Goal: Check status: Check status

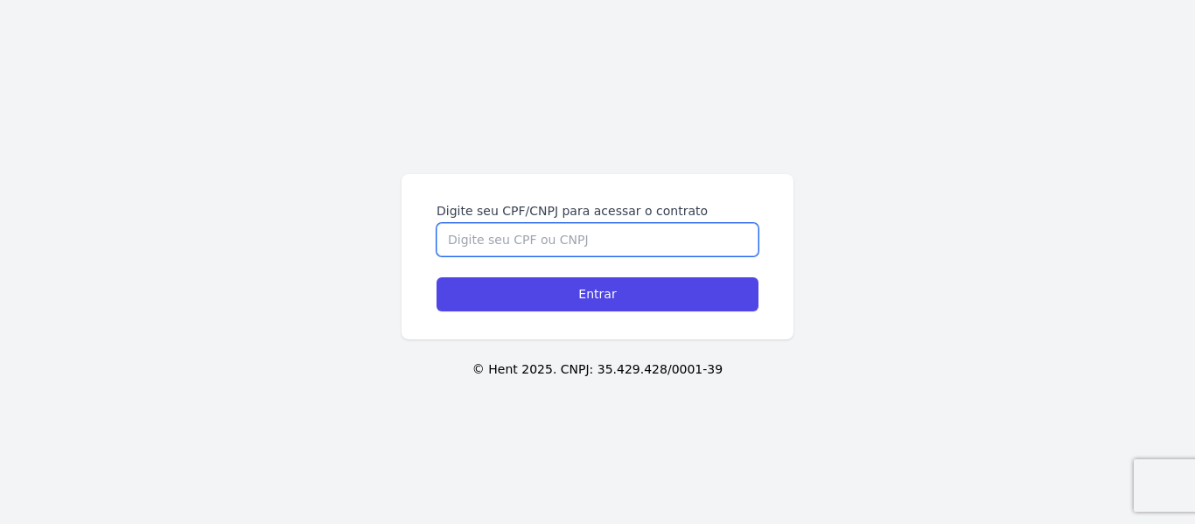
click at [526, 237] on input "Digite seu CPF/CNPJ para acessar o contrato" at bounding box center [597, 239] width 322 height 33
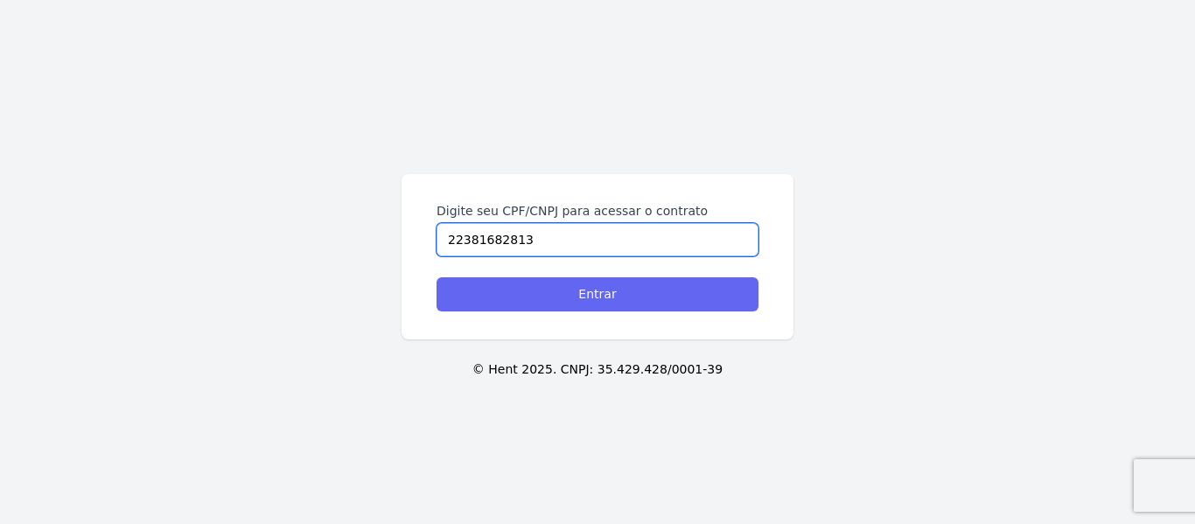
type input "22381682813"
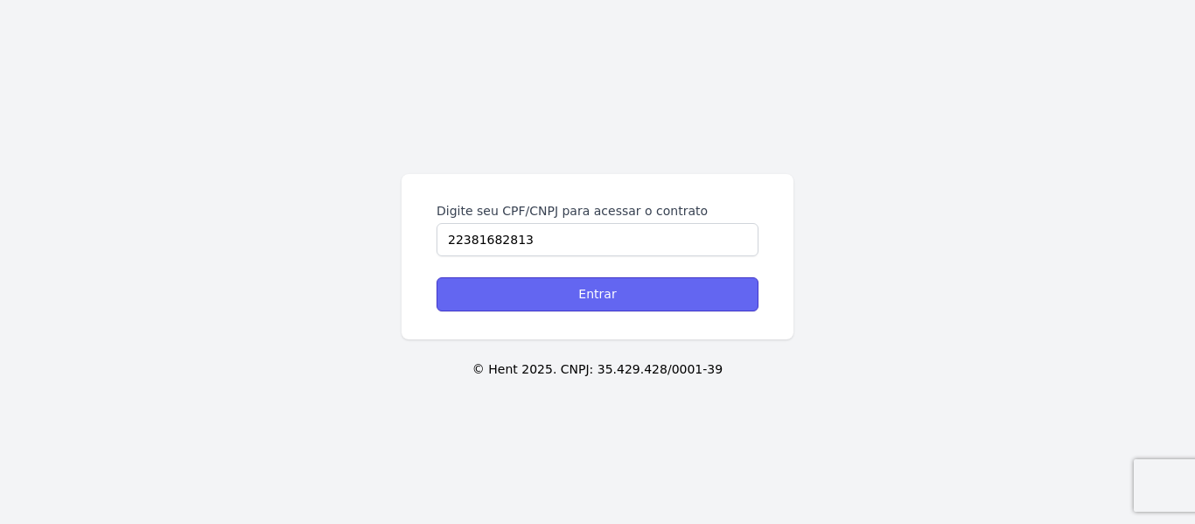
click at [617, 293] on input "Entrar" at bounding box center [597, 294] width 322 height 34
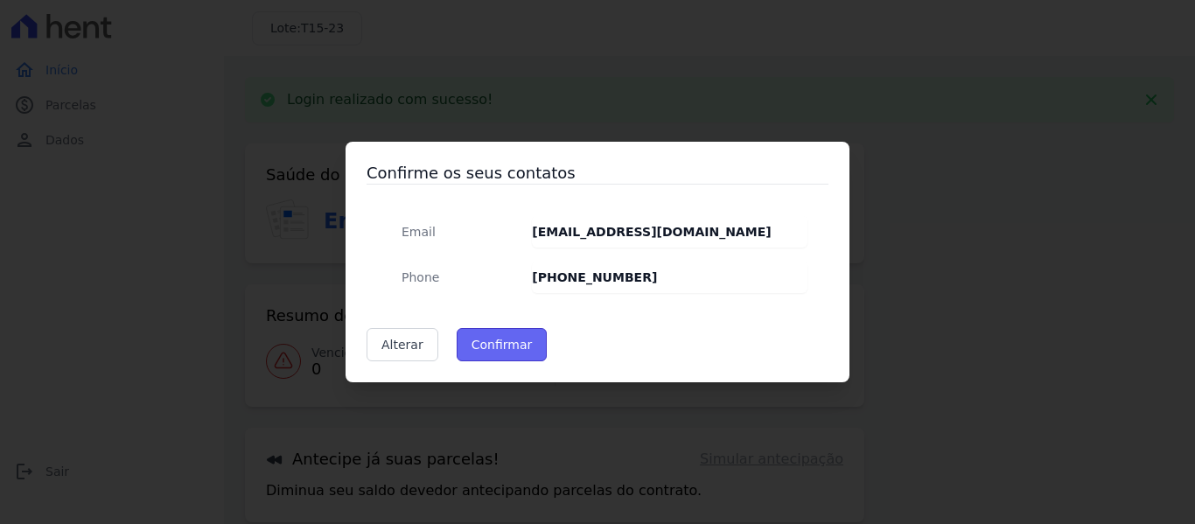
click at [510, 345] on button "Confirmar" at bounding box center [502, 344] width 91 height 33
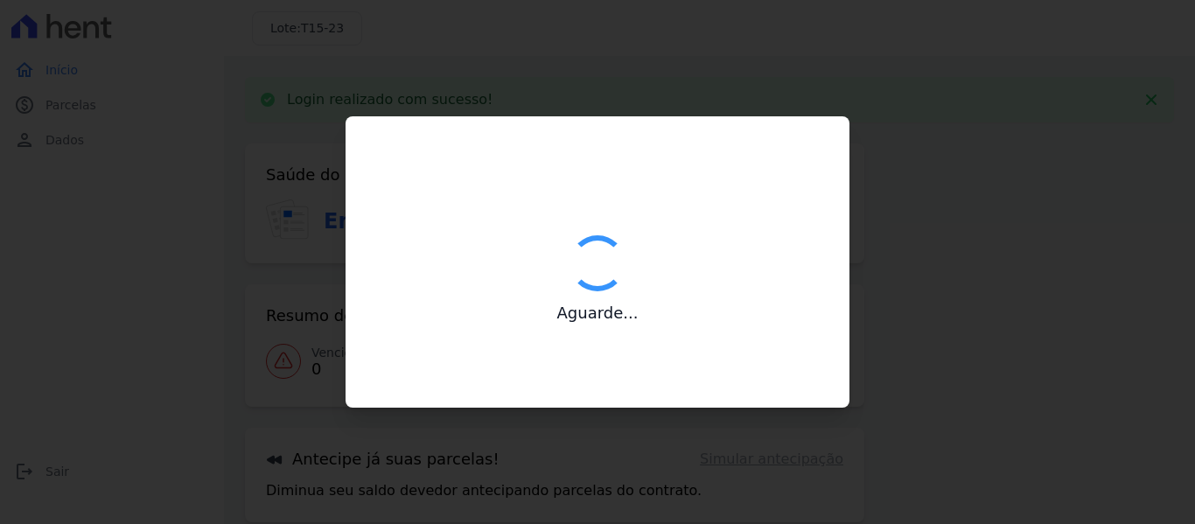
type input "Contatos confirmados com sucesso."
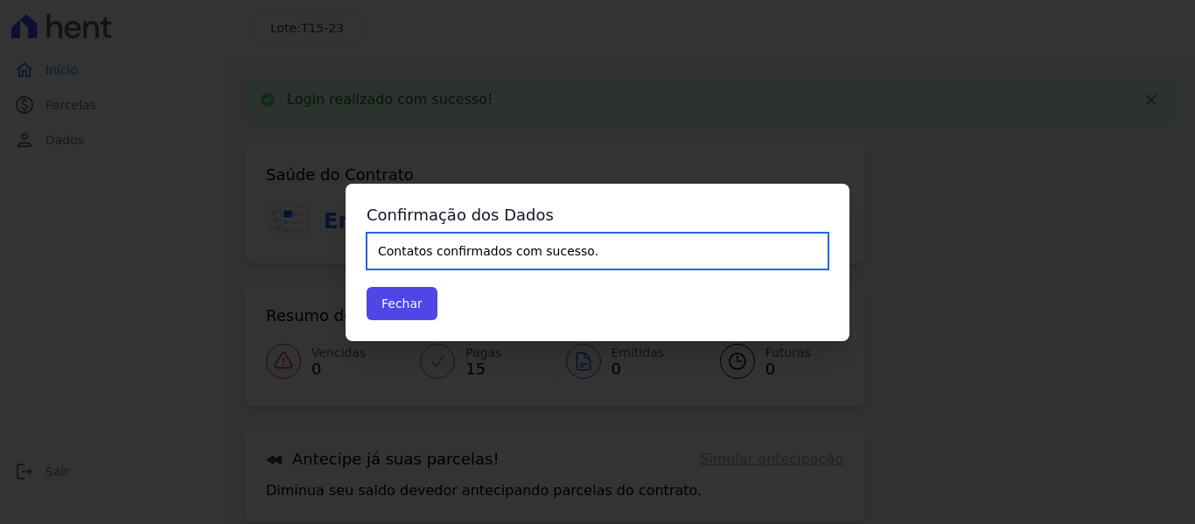
click at [457, 251] on input "Contatos confirmados com sucesso." at bounding box center [597, 251] width 462 height 37
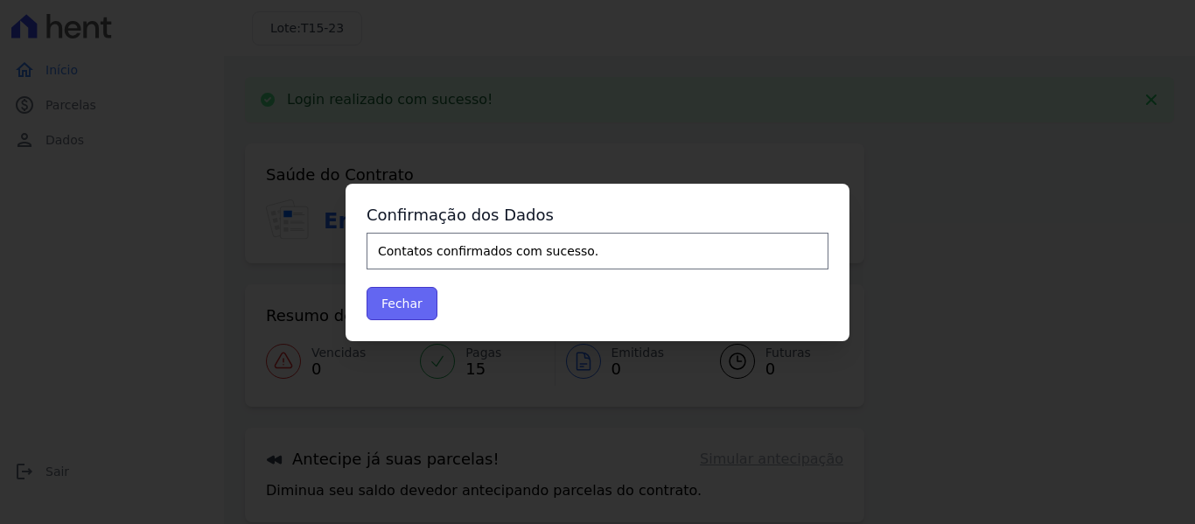
click at [428, 295] on button "Fechar" at bounding box center [401, 303] width 71 height 33
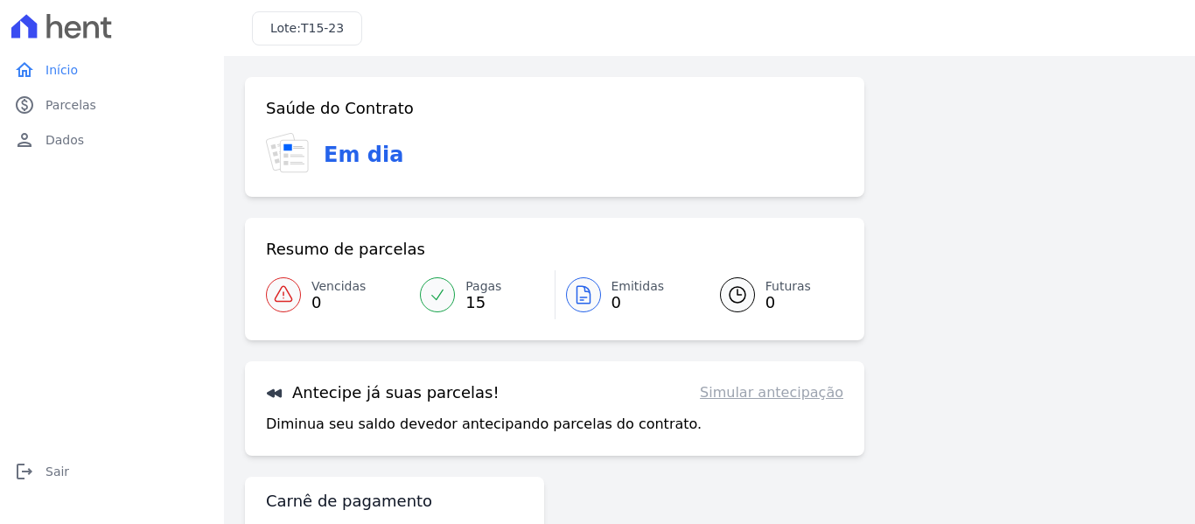
click at [443, 291] on icon at bounding box center [437, 294] width 17 height 17
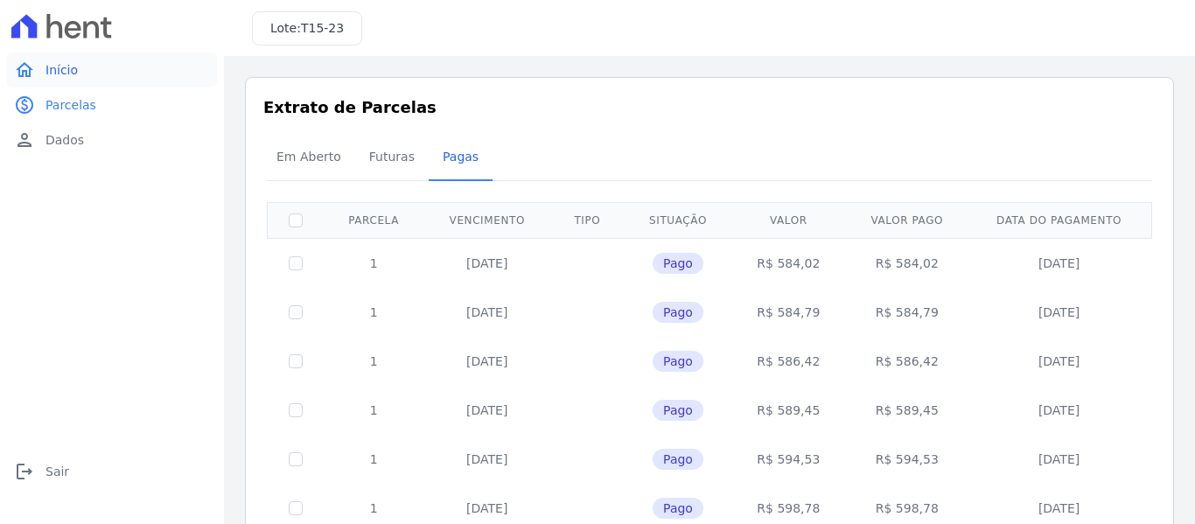
click at [68, 67] on span "Início" at bounding box center [61, 69] width 32 height 17
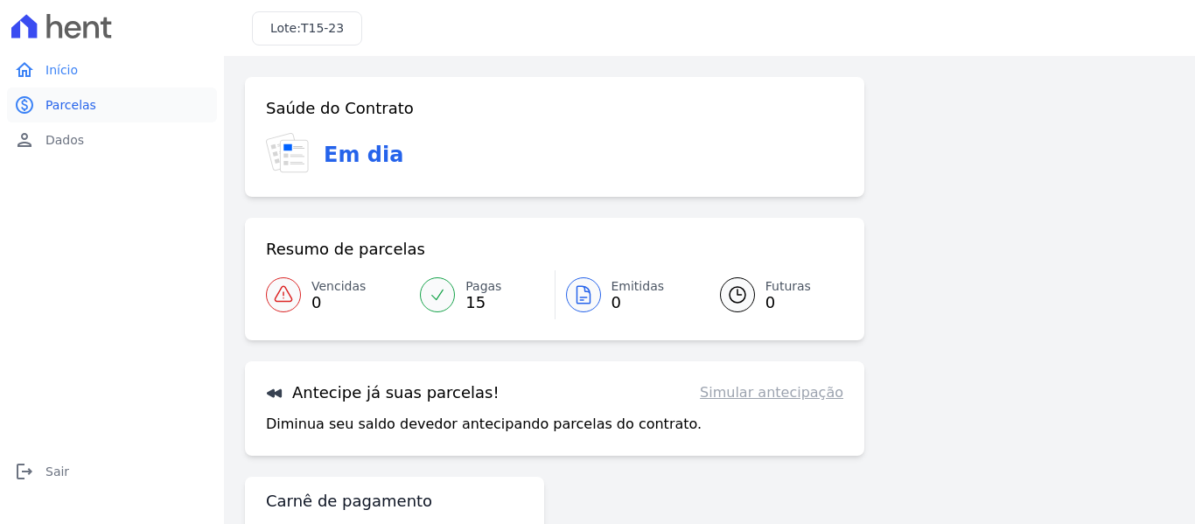
click at [62, 100] on span "Parcelas" at bounding box center [70, 104] width 51 height 17
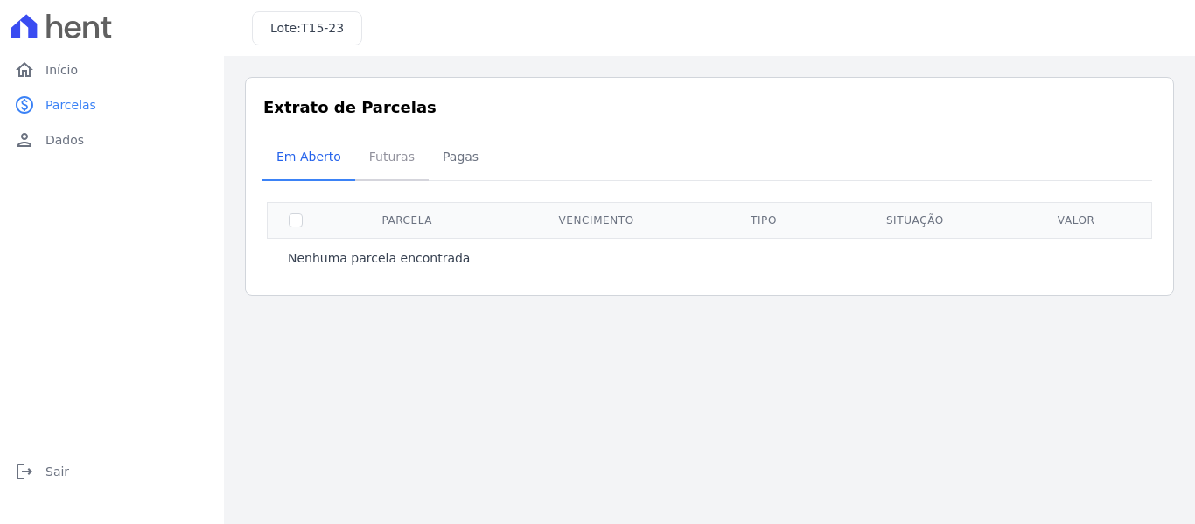
click at [393, 145] on span "Futuras" at bounding box center [392, 156] width 66 height 35
click at [445, 152] on span "Pagas" at bounding box center [460, 156] width 57 height 35
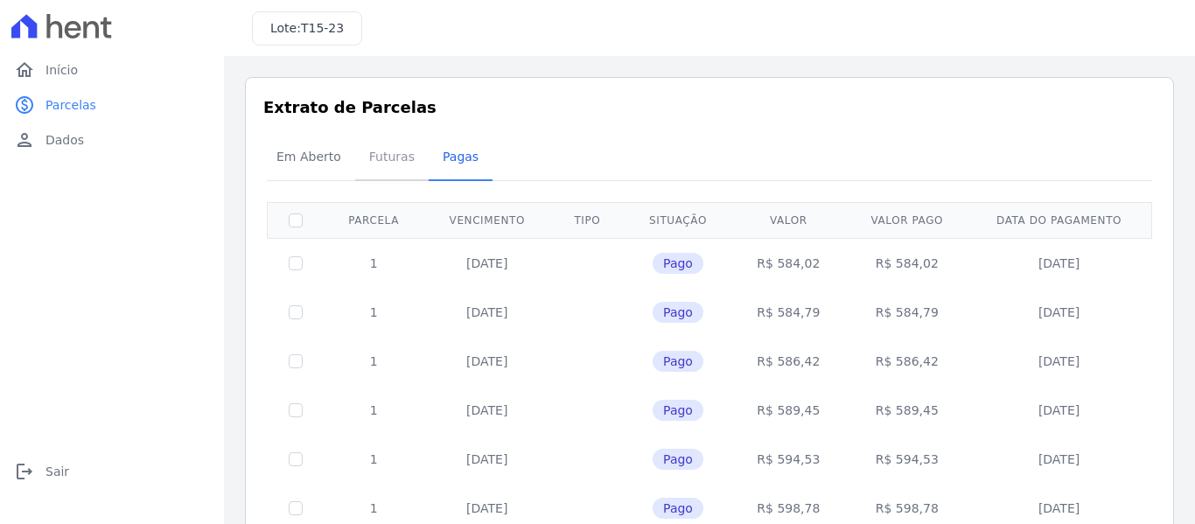
click at [387, 152] on span "Futuras" at bounding box center [392, 156] width 66 height 35
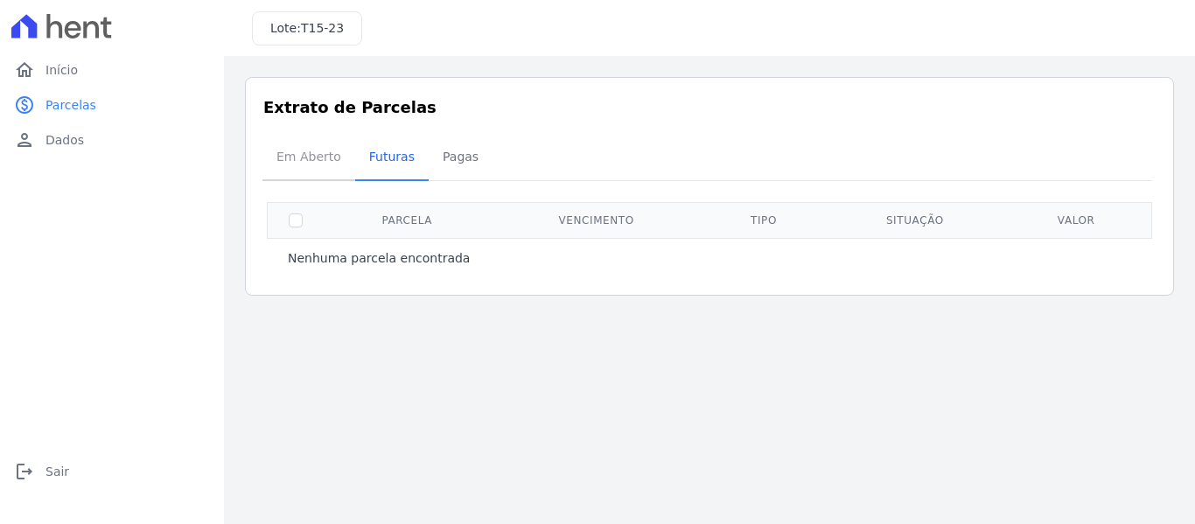
click at [309, 149] on span "Em Aberto" at bounding box center [309, 156] width 86 height 35
click at [69, 148] on span "Dados" at bounding box center [64, 139] width 38 height 17
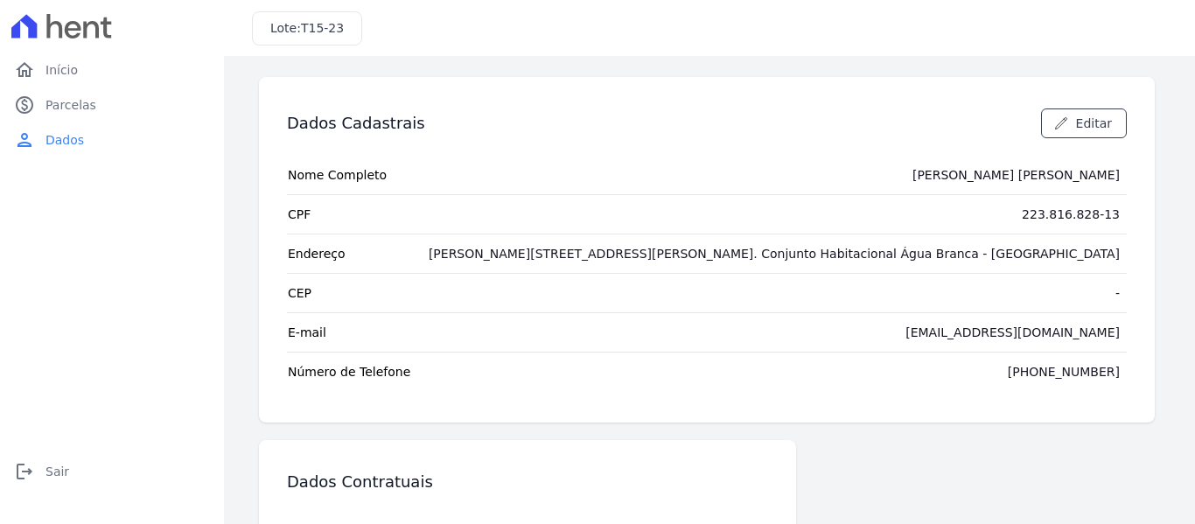
click at [1040, 375] on div "(55) 99828-2820" at bounding box center [1064, 371] width 112 height 17
click at [1047, 374] on div "(55) 99828-2820" at bounding box center [1064, 371] width 112 height 17
click at [71, 71] on span "Início" at bounding box center [61, 69] width 32 height 17
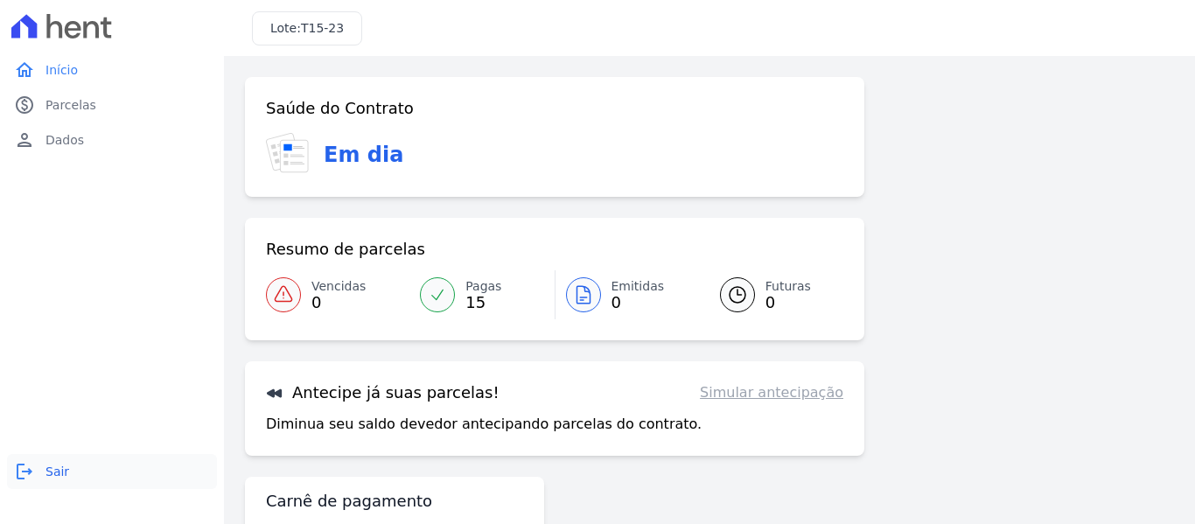
click at [47, 466] on span "Sair" at bounding box center [57, 471] width 24 height 17
